Goal: Transaction & Acquisition: Purchase product/service

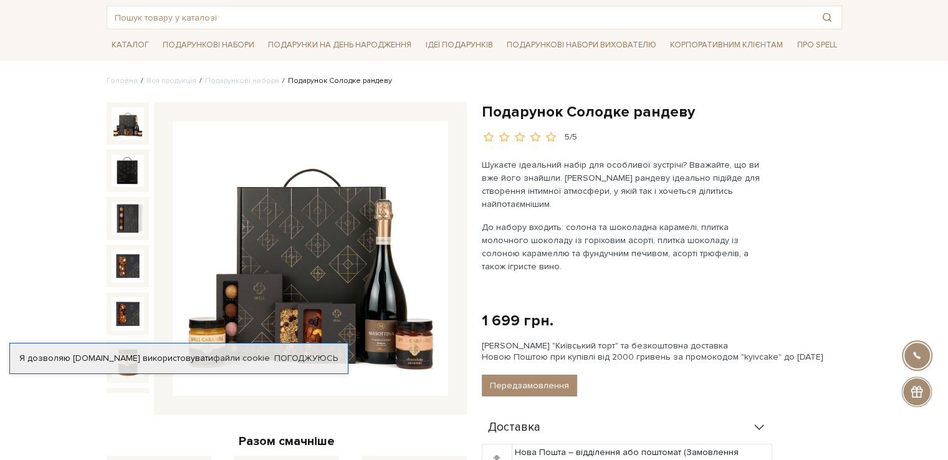
scroll to position [62, 0]
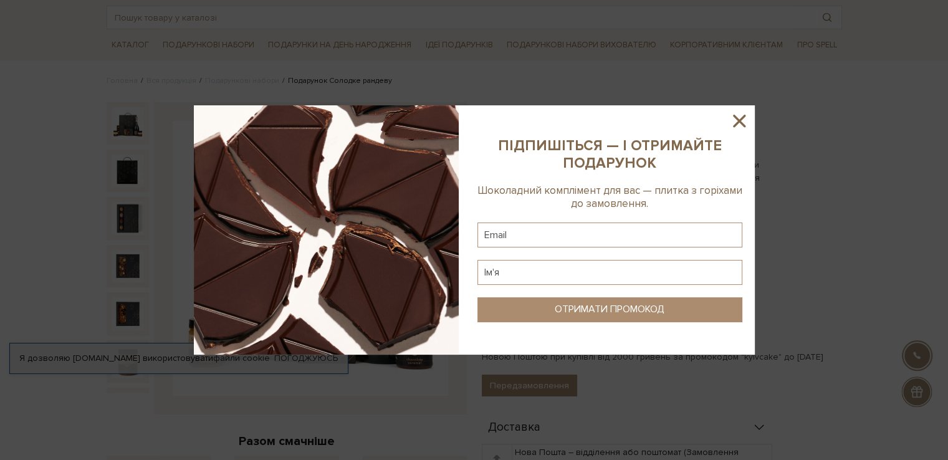
click at [738, 118] on icon at bounding box center [738, 120] width 21 height 21
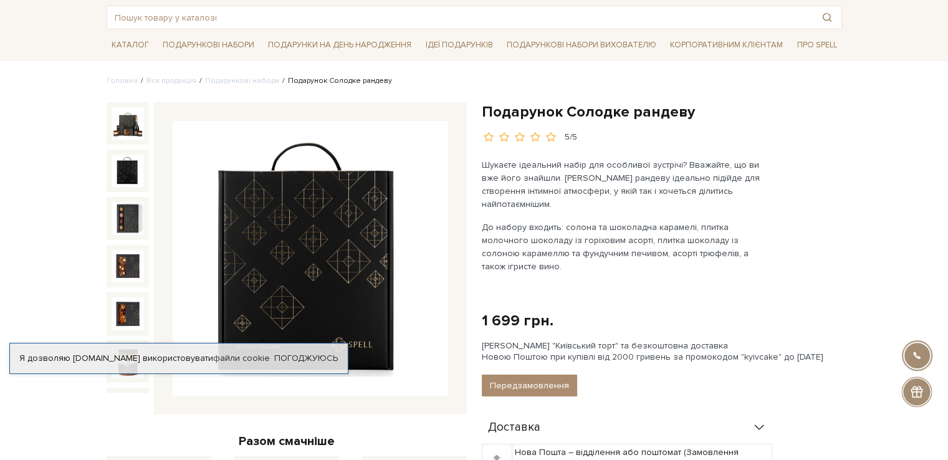
click at [117, 202] on img at bounding box center [128, 218] width 32 height 32
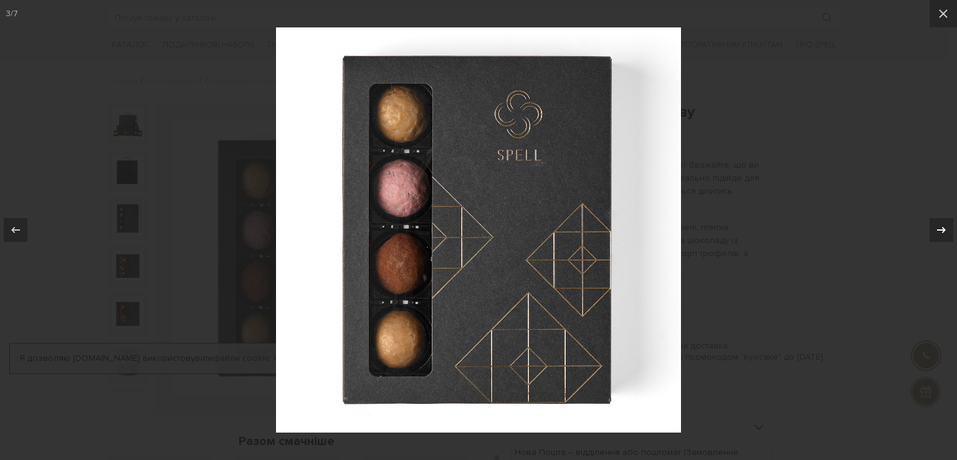
click at [943, 225] on icon at bounding box center [941, 229] width 15 height 15
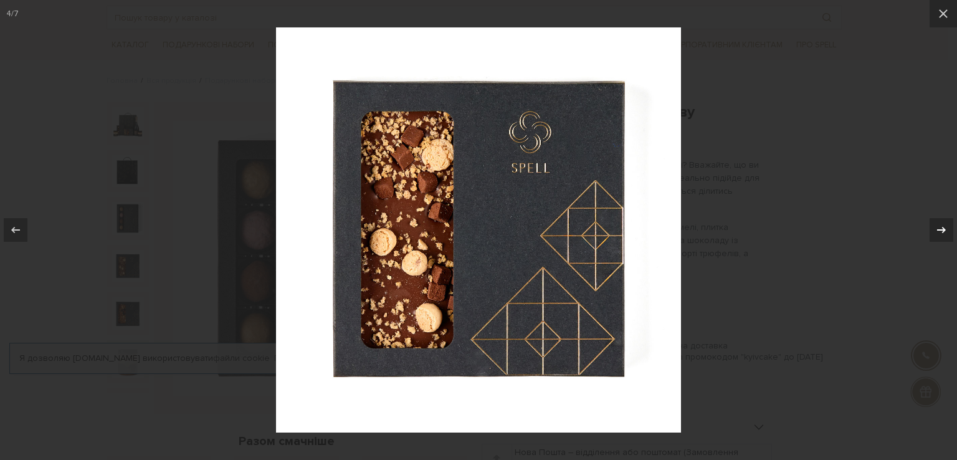
click at [943, 225] on icon at bounding box center [941, 229] width 15 height 15
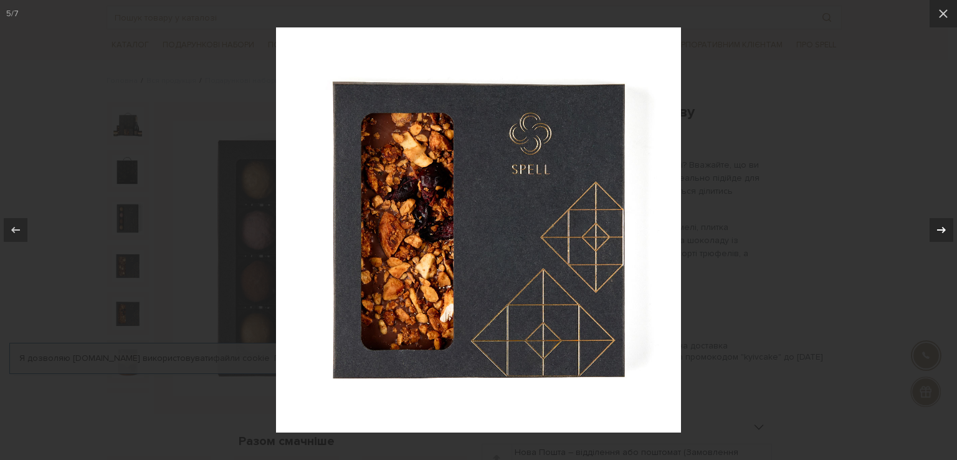
click at [942, 226] on icon at bounding box center [941, 229] width 15 height 15
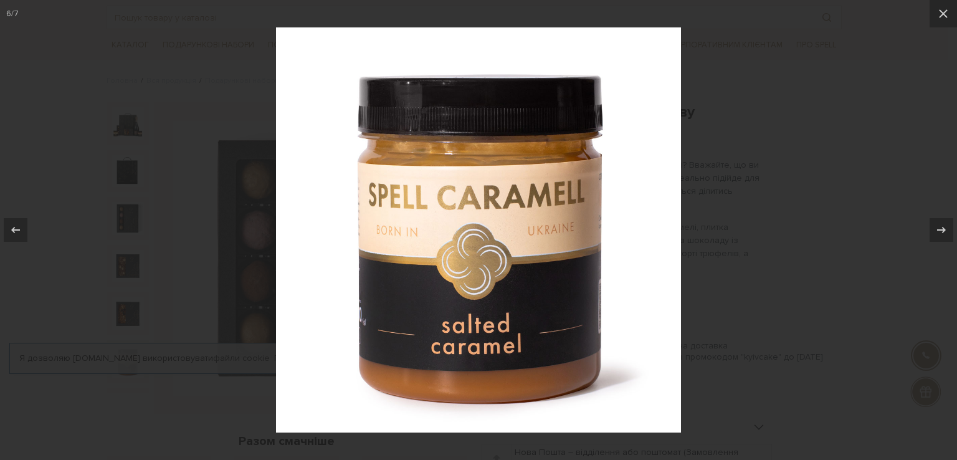
click at [839, 208] on div at bounding box center [478, 230] width 957 height 460
click at [809, 143] on div at bounding box center [478, 230] width 957 height 460
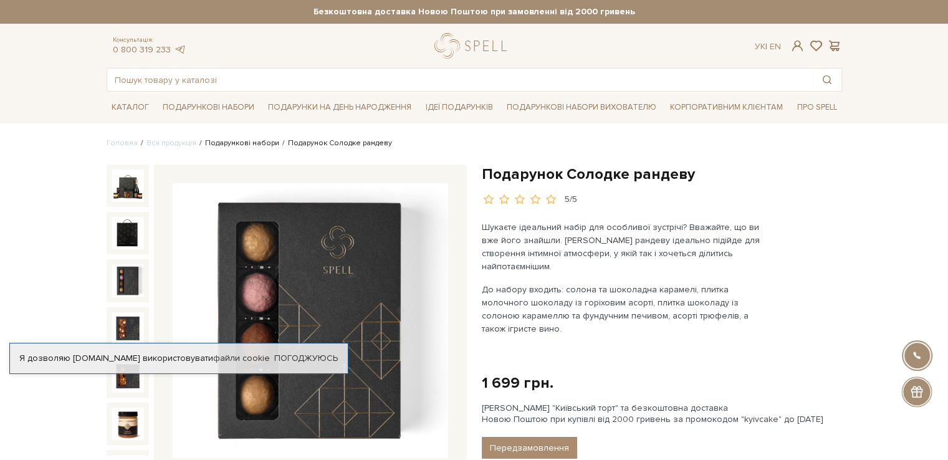
click at [217, 143] on link "Подарункові набори" at bounding box center [242, 142] width 74 height 9
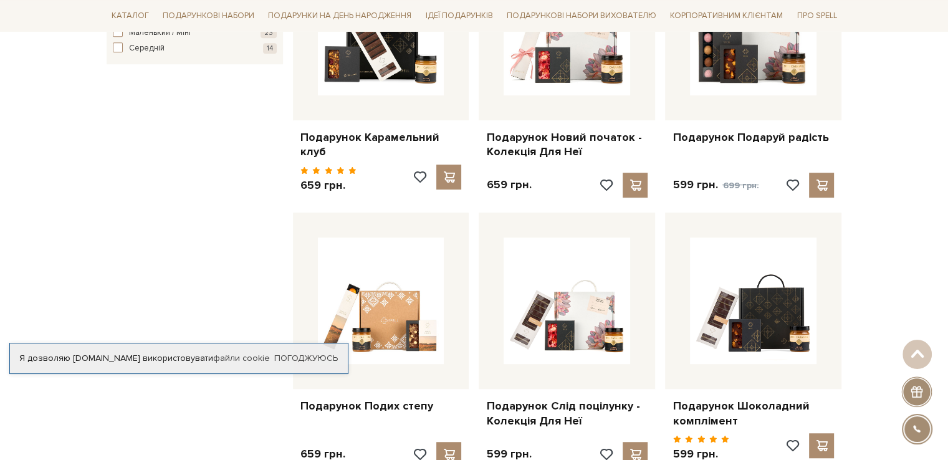
scroll to position [1122, 0]
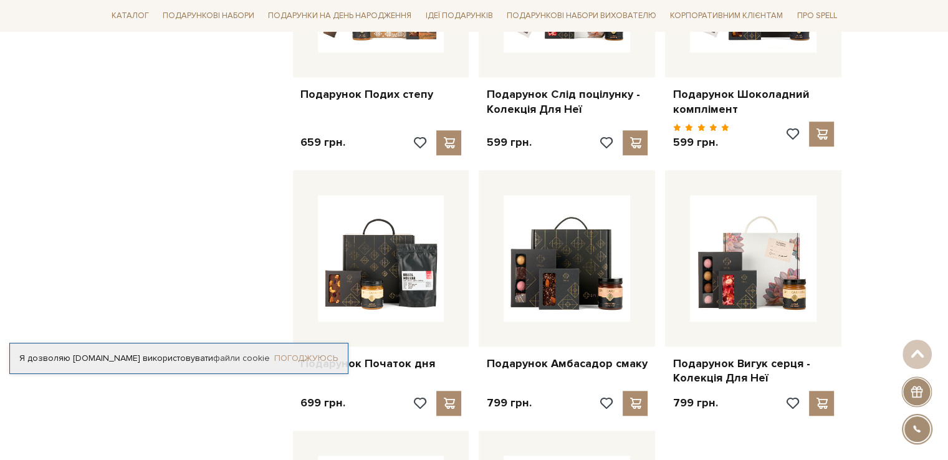
click at [302, 355] on link "Погоджуюсь" at bounding box center [306, 358] width 64 height 11
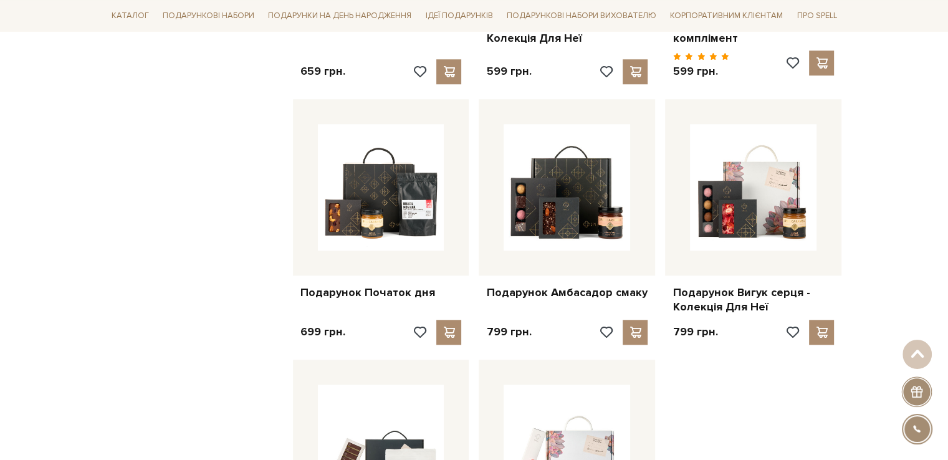
scroll to position [1433, 0]
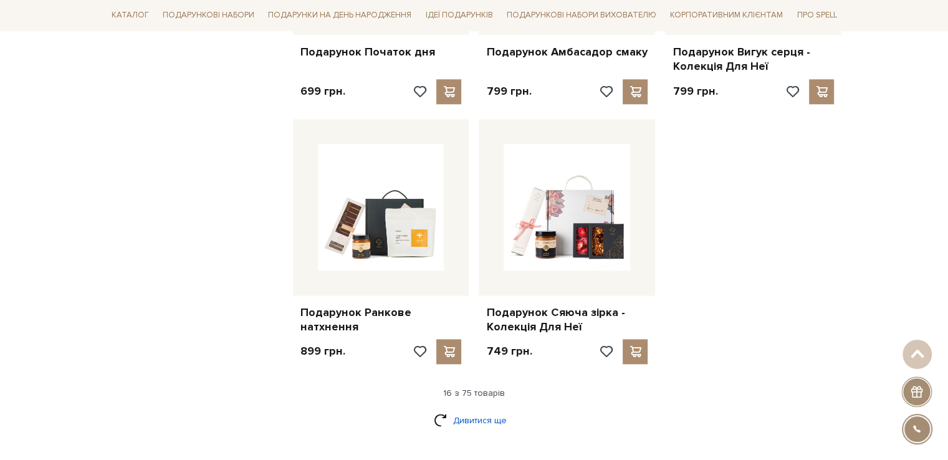
click at [491, 409] on link "Дивитися ще" at bounding box center [474, 420] width 81 height 22
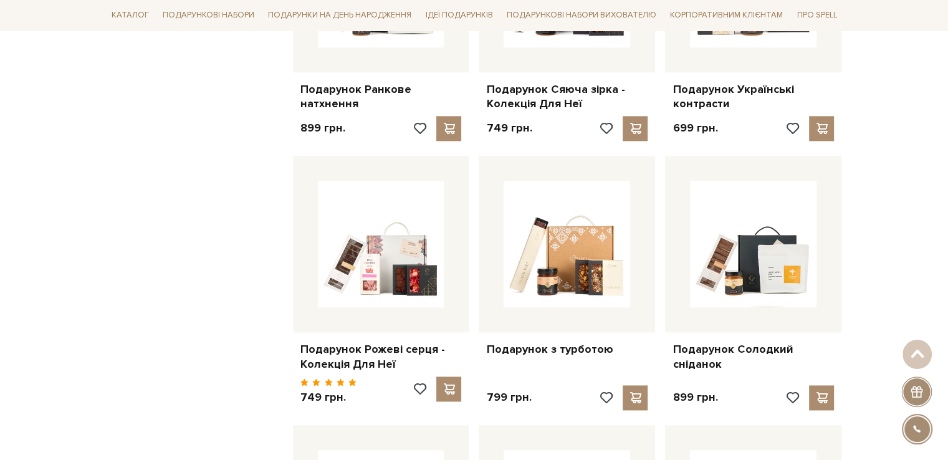
scroll to position [1682, 0]
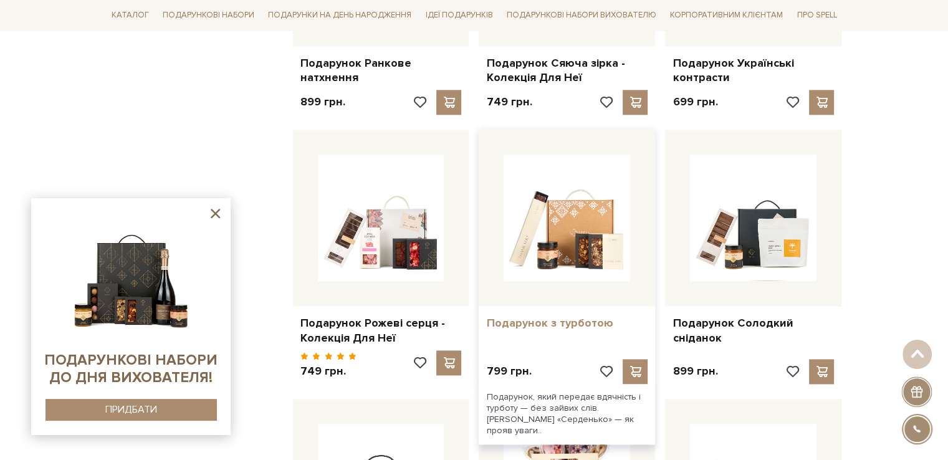
click at [548, 316] on link "Подарунок з турботою" at bounding box center [566, 323] width 161 height 14
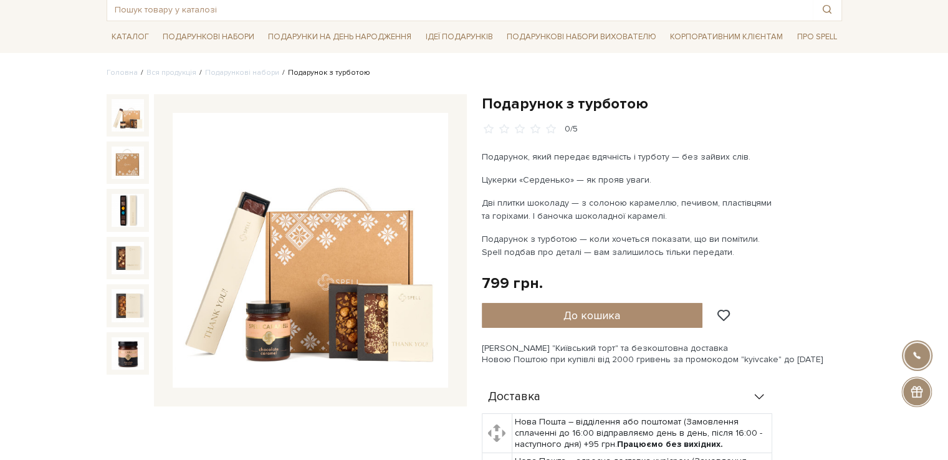
scroll to position [62, 0]
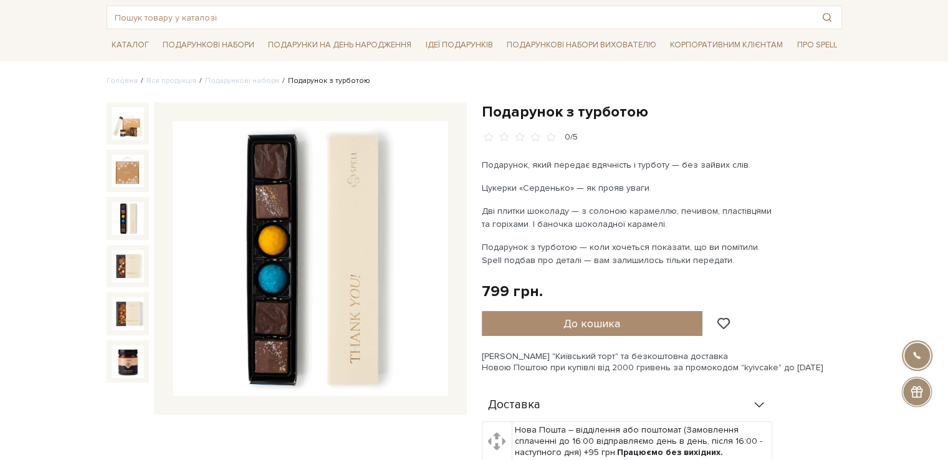
click at [115, 222] on img at bounding box center [128, 218] width 32 height 32
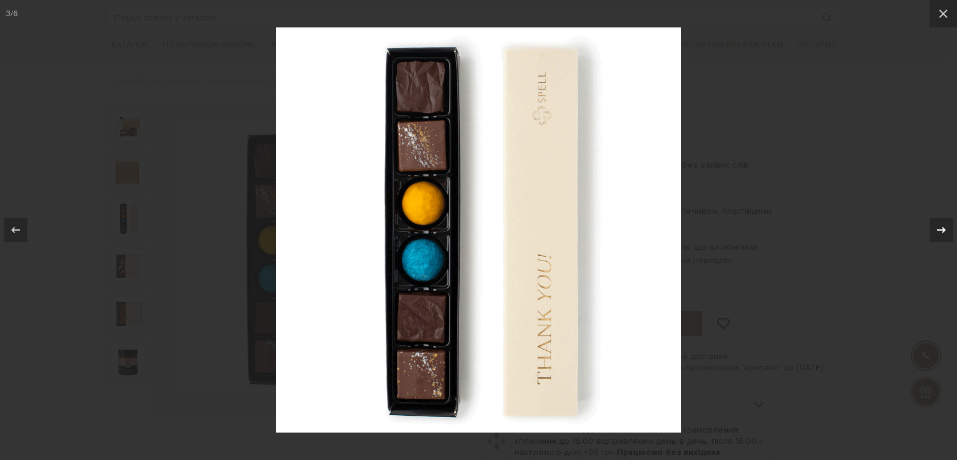
click at [945, 225] on icon at bounding box center [941, 229] width 15 height 15
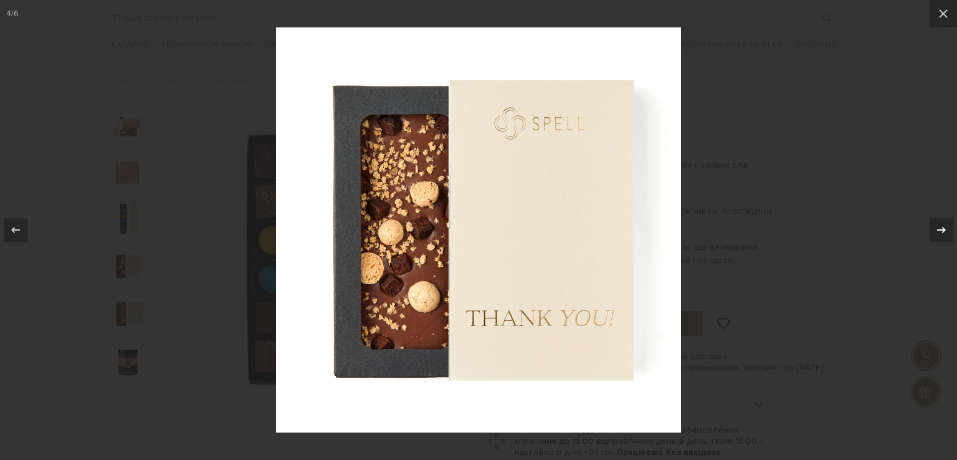
click at [945, 225] on icon at bounding box center [941, 229] width 15 height 15
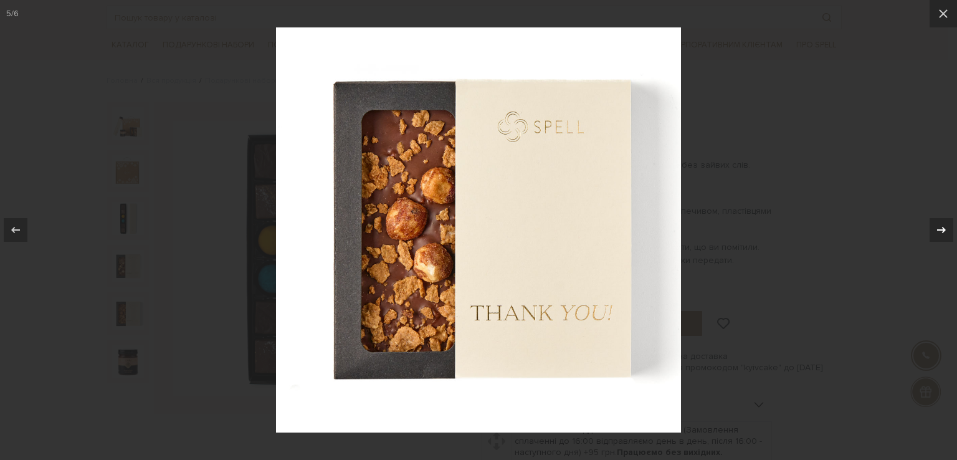
click at [945, 225] on icon at bounding box center [941, 229] width 15 height 15
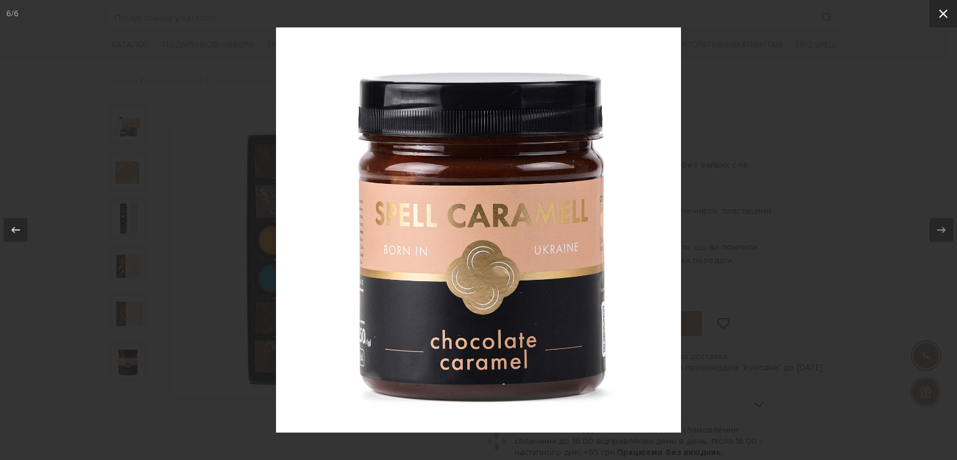
click at [943, 14] on icon at bounding box center [943, 13] width 9 height 9
